Goal: Obtain resource: Obtain resource

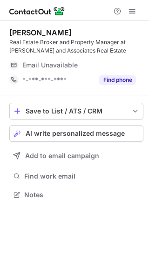
scroll to position [188, 149]
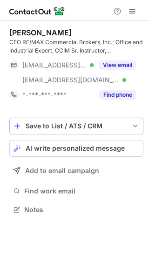
scroll to position [203, 149]
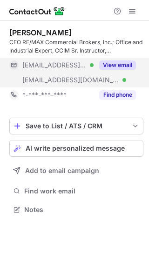
click at [116, 62] on button "View email" at bounding box center [117, 64] width 37 height 9
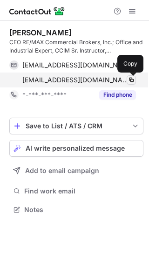
click at [133, 81] on span at bounding box center [131, 79] width 7 height 7
